Goal: Task Accomplishment & Management: Manage account settings

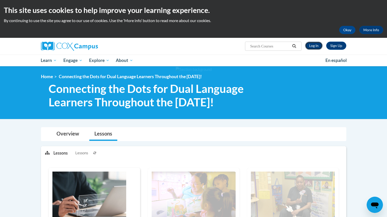
click at [311, 47] on link "Log In" at bounding box center [314, 46] width 18 height 8
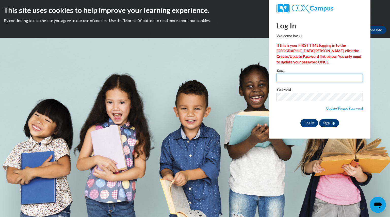
type input "teri.hart@hotmail.com"
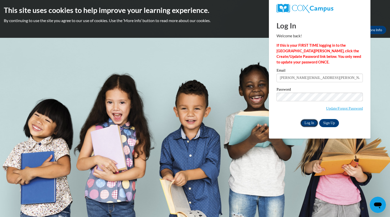
click at [308, 125] on input "Log In" at bounding box center [310, 123] width 18 height 8
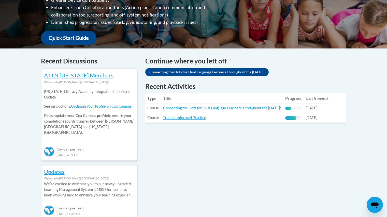
scroll to position [166, 0]
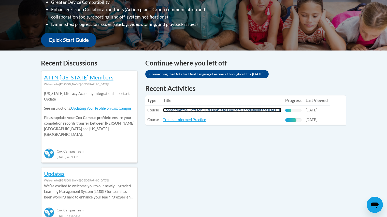
click at [231, 109] on link "Connecting the Dots for Dual Language Learners Throughout the [DATE]!" at bounding box center [222, 110] width 118 height 4
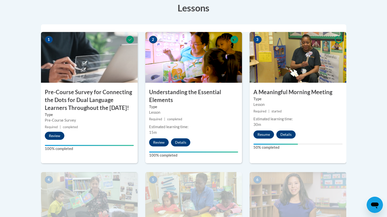
scroll to position [159, 0]
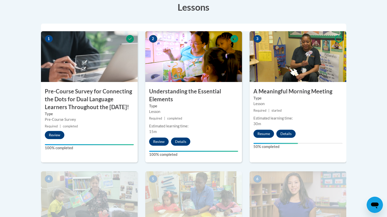
click at [308, 125] on div "Estimated learning time: 30m" at bounding box center [297, 121] width 97 height 11
